Goal: Task Accomplishment & Management: Manage account settings

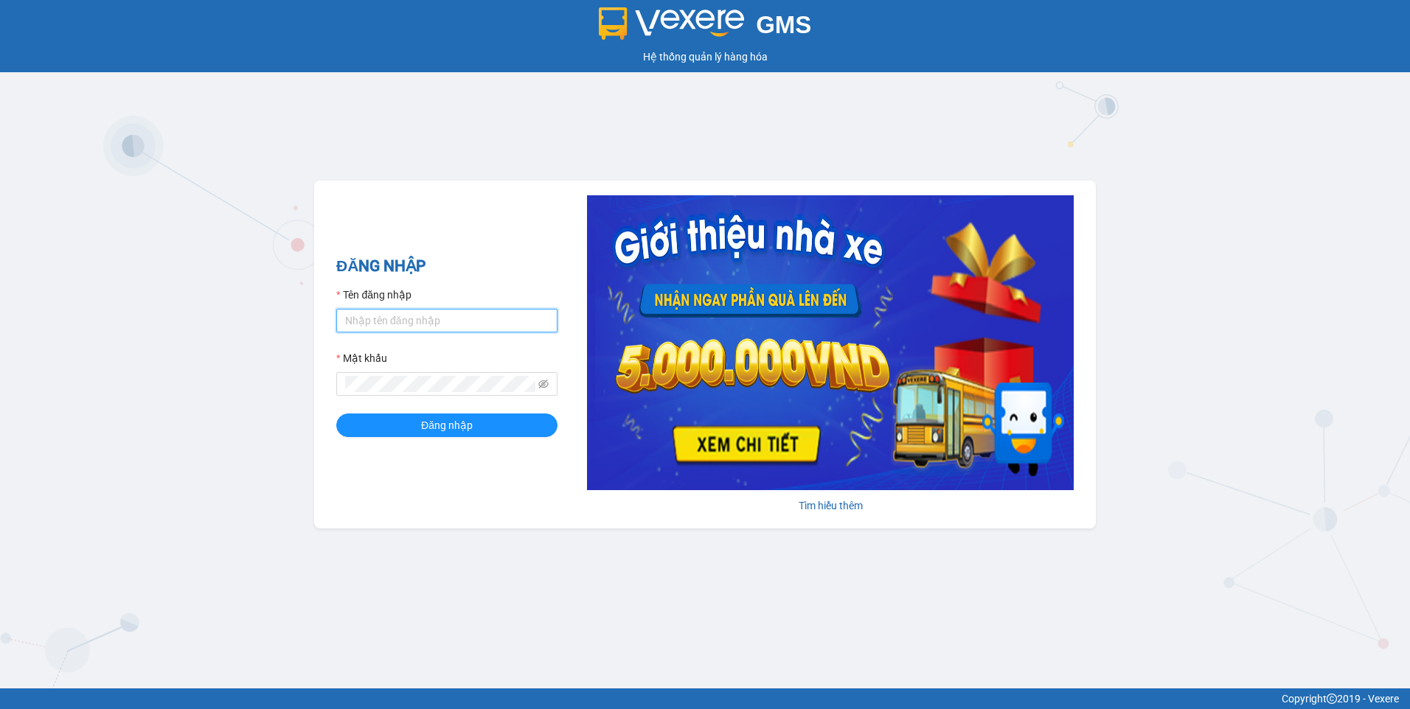
click at [427, 324] on input "Tên đăng nhập" at bounding box center [446, 321] width 221 height 24
click at [462, 312] on input "Tên đăng nhập" at bounding box center [446, 321] width 221 height 24
click at [336, 414] on button "Đăng nhập" at bounding box center [446, 426] width 221 height 24
drag, startPoint x: 491, startPoint y: 245, endPoint x: 475, endPoint y: 249, distance: 16.8
click at [491, 245] on div "ĐĂNG NHẬP Tên đăng nhập yenvy Mật khẩu Vui lòng nhập mật khẩu! Đăng nhập Tìm hi…" at bounding box center [704, 355] width 781 height 348
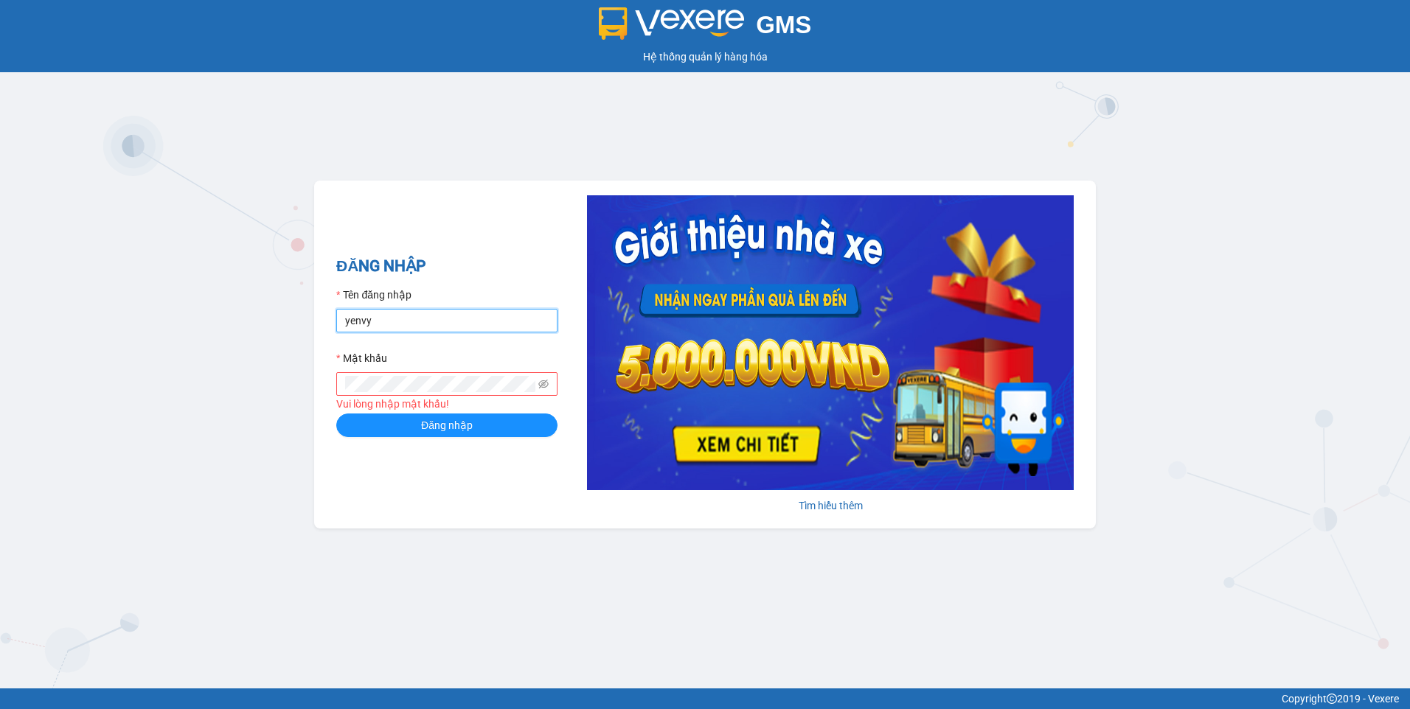
click at [414, 319] on input "yenvy" at bounding box center [446, 321] width 221 height 24
type input "yenvy.ducphatth"
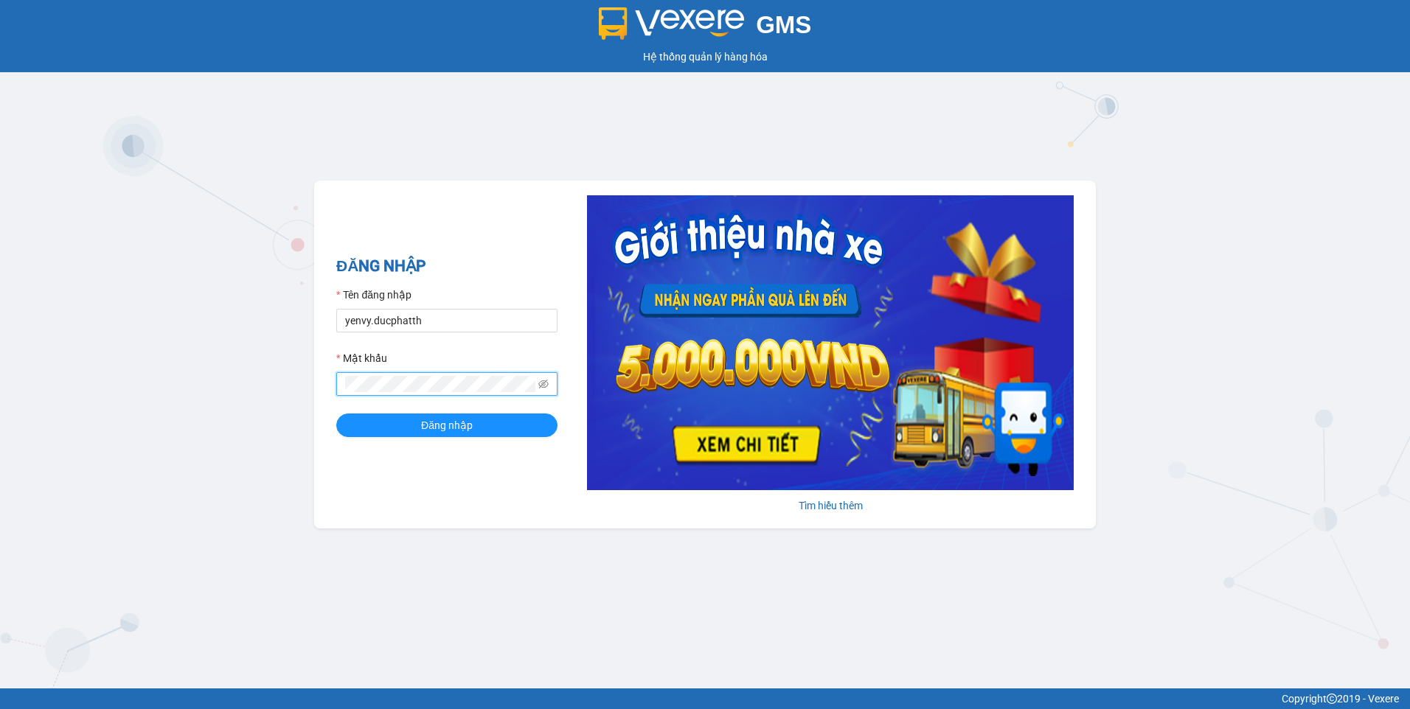
click at [336, 414] on button "Đăng nhập" at bounding box center [446, 426] width 221 height 24
